Goal: Task Accomplishment & Management: Check status

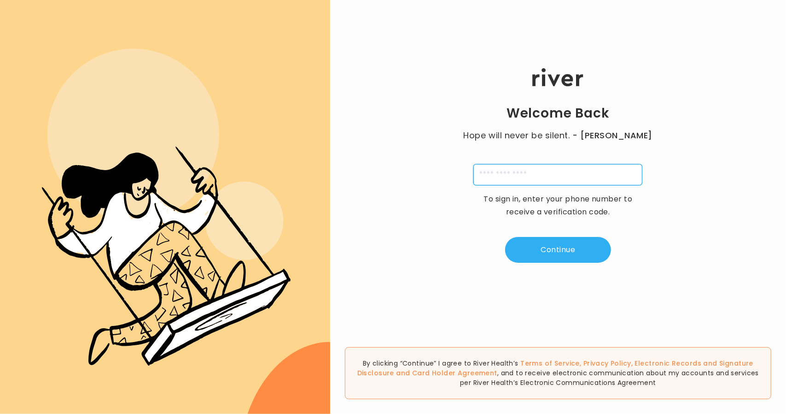
click at [492, 170] on input "tel" at bounding box center [558, 174] width 169 height 21
type input "**********"
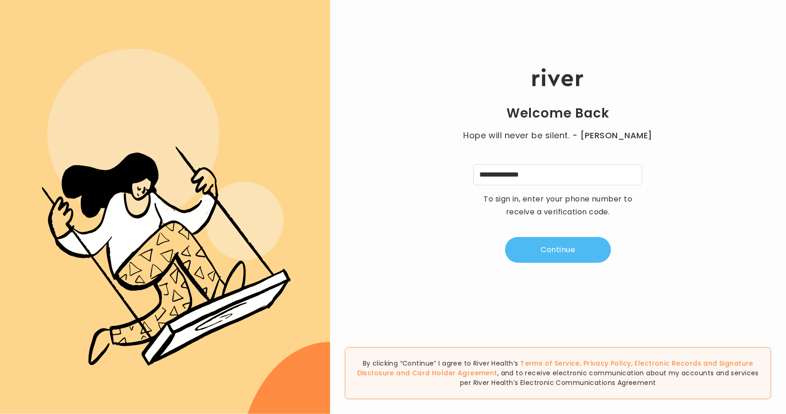
click at [566, 252] on button "Continue" at bounding box center [558, 250] width 106 height 26
click at [506, 177] on input "tel" at bounding box center [512, 174] width 21 height 21
type input "*"
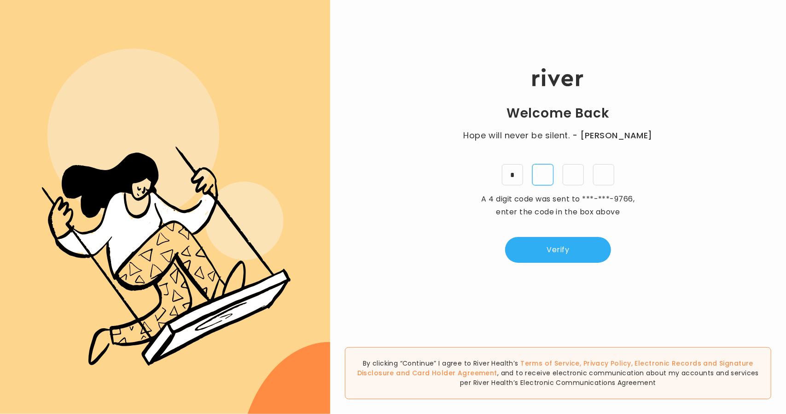
type input "*"
click at [531, 250] on button "Verify" at bounding box center [558, 250] width 106 height 26
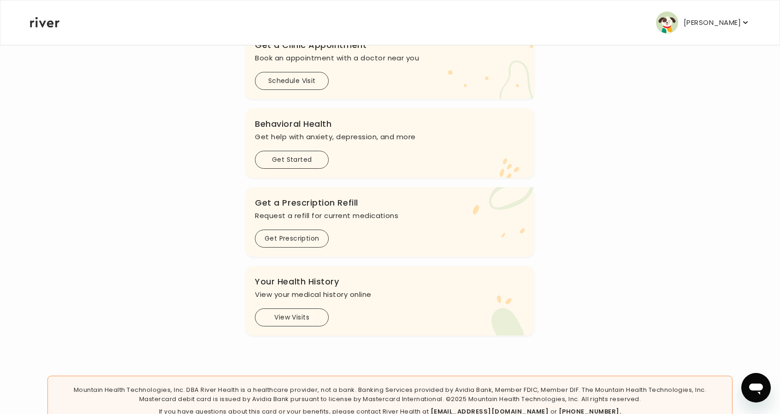
scroll to position [293, 0]
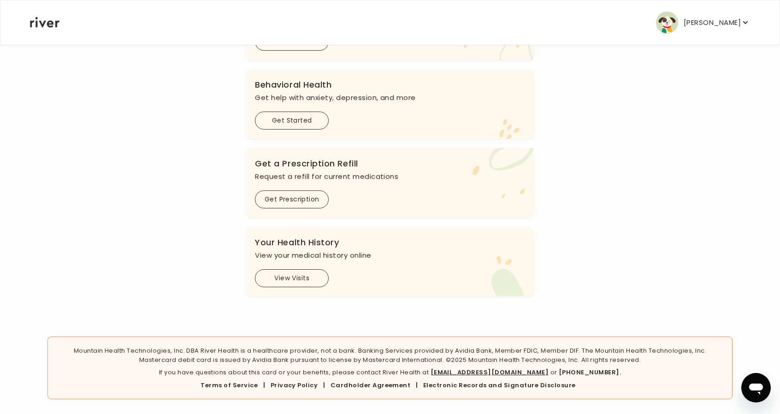
click at [299, 280] on button "View Visits" at bounding box center [292, 278] width 74 height 18
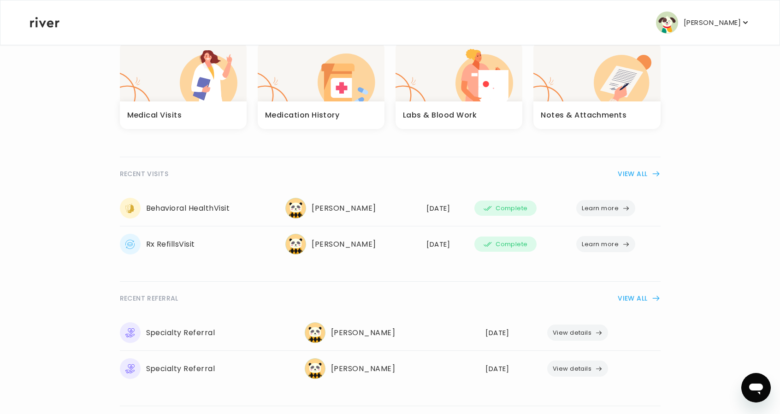
scroll to position [92, 0]
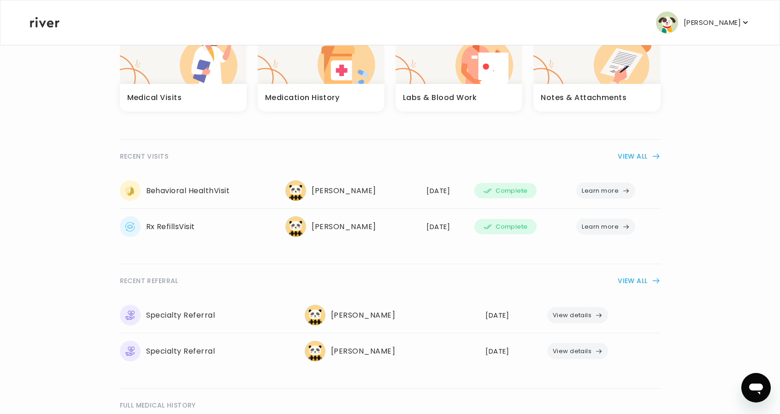
click at [611, 192] on button "Learn more" at bounding box center [605, 190] width 59 height 16
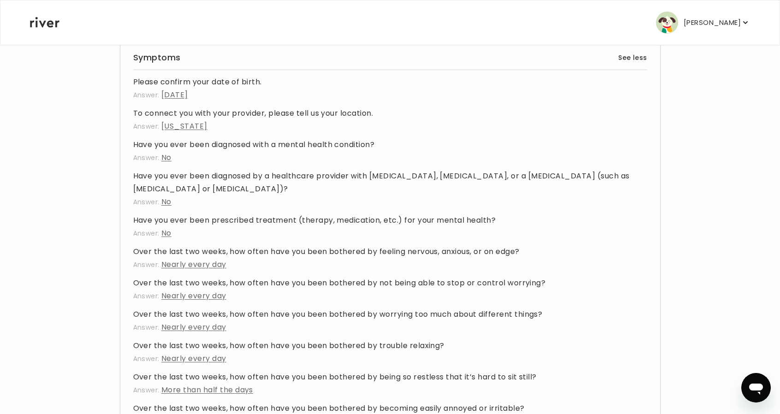
scroll to position [6, 0]
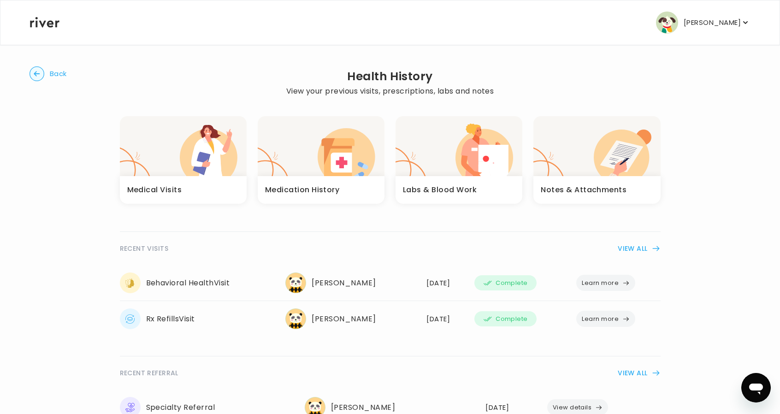
click at [589, 281] on button "Learn more" at bounding box center [605, 283] width 59 height 16
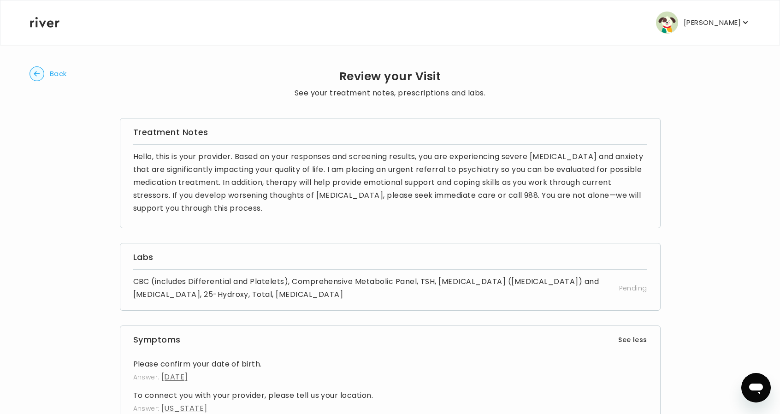
click at [703, 24] on p "[PERSON_NAME]" at bounding box center [711, 22] width 57 height 13
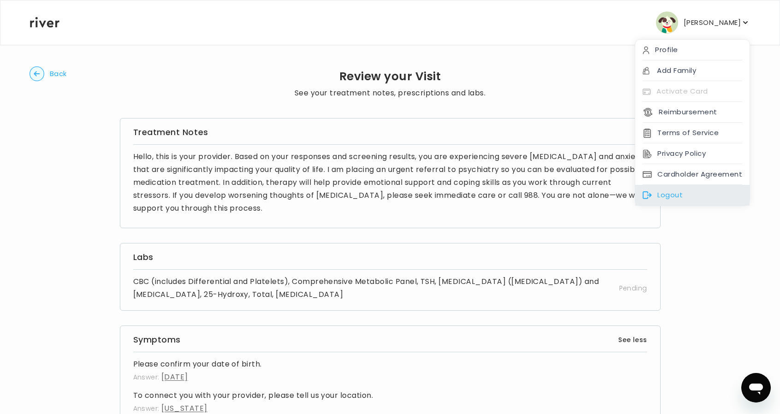
click at [679, 189] on div "Logout" at bounding box center [692, 195] width 114 height 21
